Goal: Navigation & Orientation: Find specific page/section

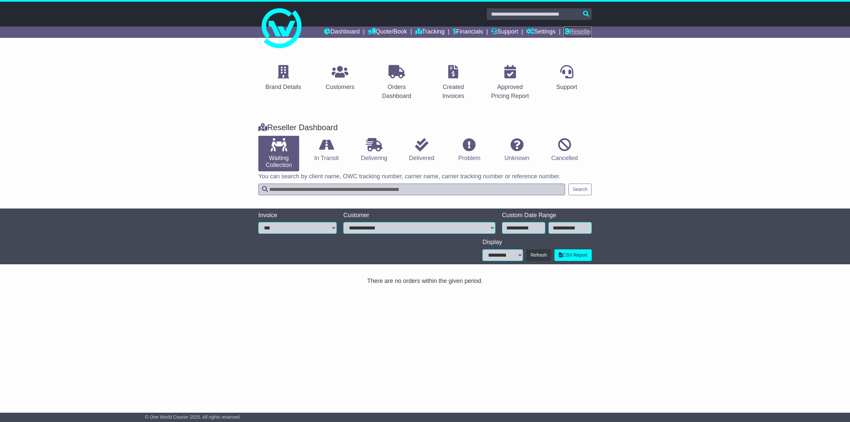
click at [579, 36] on link "Reseller" at bounding box center [578, 32] width 28 height 11
click at [350, 84] on div "Customers" at bounding box center [339, 87] width 29 height 9
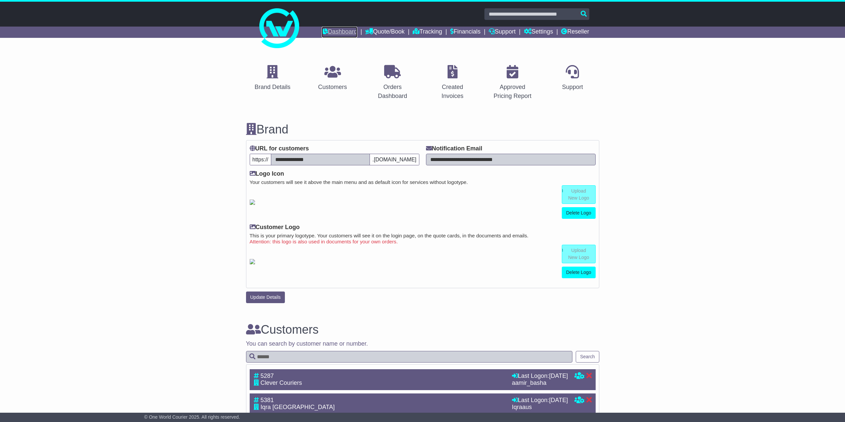
click at [341, 30] on link "Dashboard" at bounding box center [340, 32] width 36 height 11
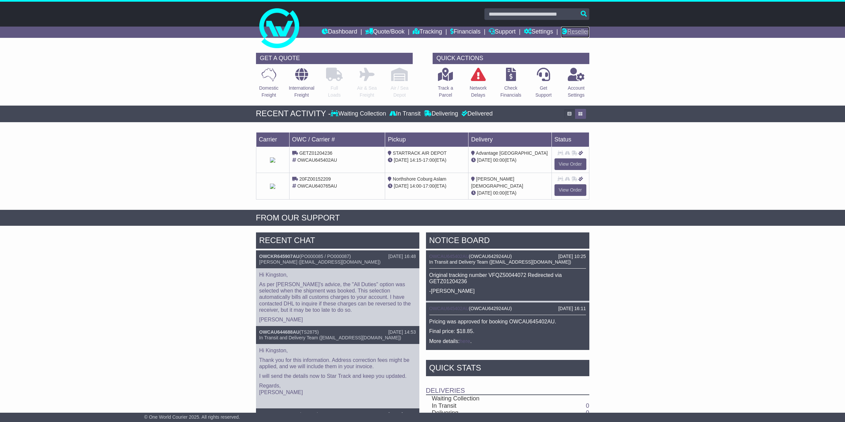
click at [581, 31] on link "Reseller" at bounding box center [575, 32] width 28 height 11
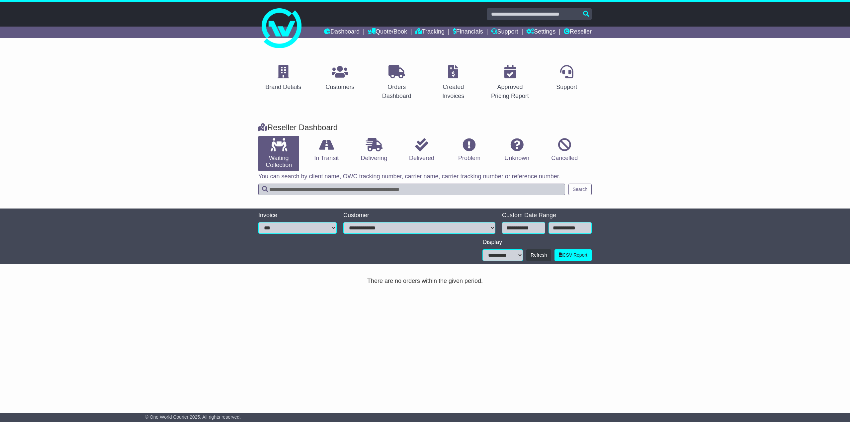
click at [196, 116] on div "Brand Details Customers Orders Dashboard Created Invoices Approved Pricing Repo…" at bounding box center [425, 82] width 850 height 67
click at [422, 282] on div "There are no orders within the given period." at bounding box center [424, 281] width 333 height 7
click at [535, 345] on div "Brand Details Customers Orders Dashboard Created Invoices Approved Pricing Repo…" at bounding box center [425, 225] width 850 height 353
